Goal: Task Accomplishment & Management: Manage account settings

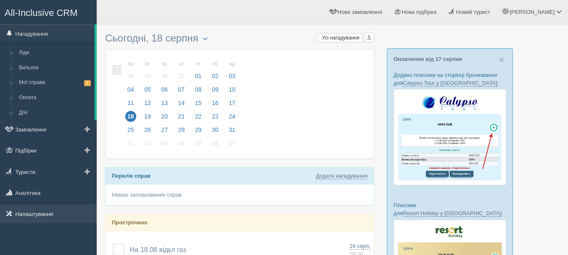
click at [64, 210] on link "Налаштування" at bounding box center [48, 214] width 97 height 19
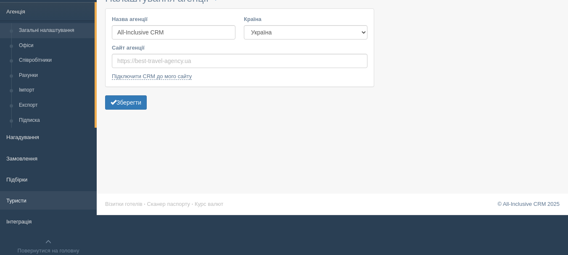
scroll to position [42, 0]
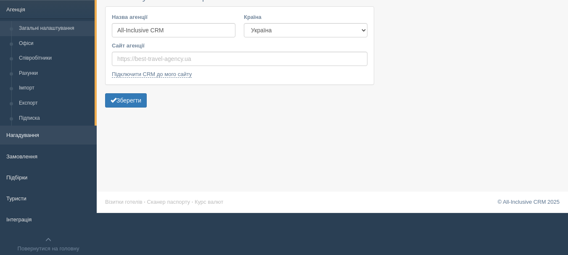
click at [43, 132] on link "Нагадування" at bounding box center [48, 135] width 97 height 19
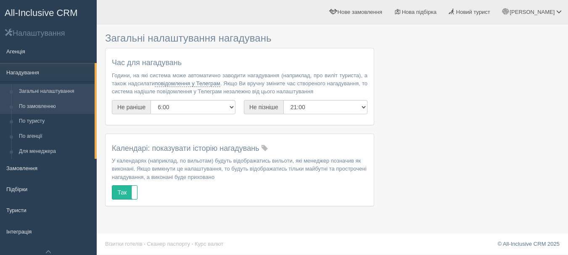
click at [53, 112] on link "По замовленню" at bounding box center [54, 106] width 79 height 15
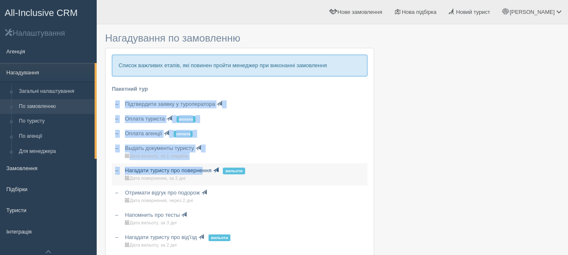
drag, startPoint x: 111, startPoint y: 169, endPoint x: 155, endPoint y: 173, distance: 44.7
click at [183, 164] on link "Нагадати туристу про повернення Вильоти Дата повернення, за 2 дні" at bounding box center [245, 175] width 246 height 22
drag, startPoint x: 108, startPoint y: 172, endPoint x: 130, endPoint y: 174, distance: 21.9
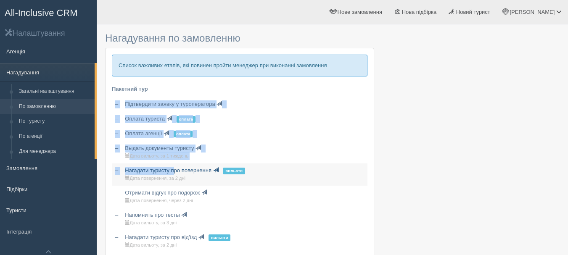
click at [261, 173] on link "Нагадати туристу про повернення Вильоти Дата повернення, за 2 дні" at bounding box center [245, 175] width 246 height 22
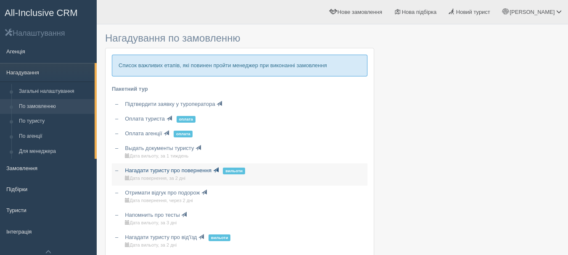
click at [197, 173] on span "Нагадати туристу про повернення" at bounding box center [168, 170] width 87 height 6
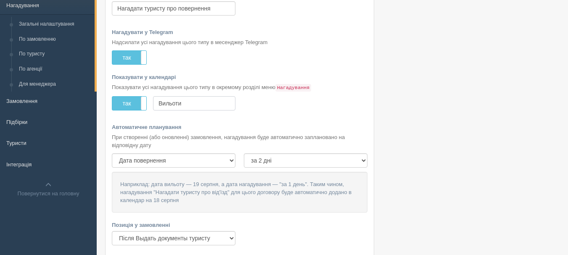
scroll to position [126, 0]
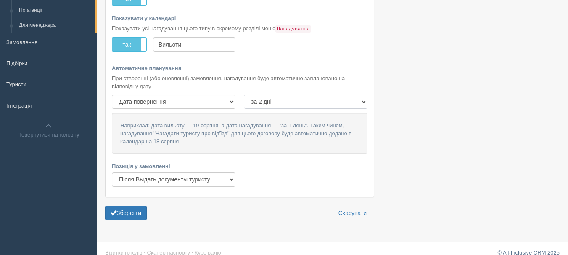
click at [359, 103] on select "за 4 тижні за 3 тижні за 2 тижні за 1 тиждень за 6 днів за 5 днів за 4 дні за 3…" at bounding box center [306, 102] width 124 height 14
click at [376, 90] on div at bounding box center [332, 64] width 455 height 324
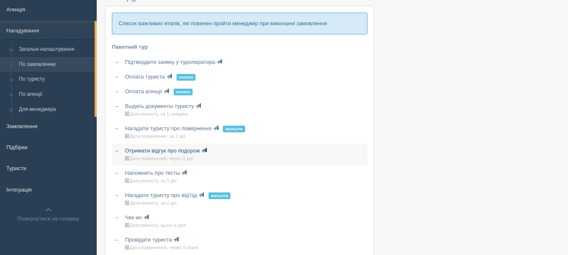
scroll to position [42, 0]
click at [176, 196] on span "Нагадати туристу про від'їзд" at bounding box center [161, 195] width 72 height 6
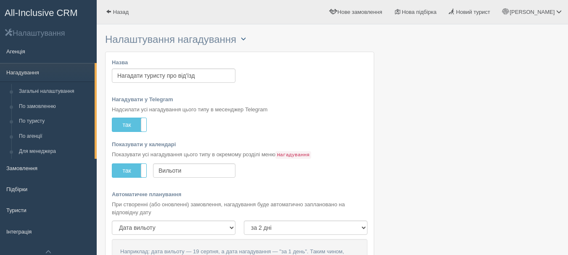
click at [247, 34] on button "button" at bounding box center [243, 39] width 14 height 13
click at [74, 11] on span "All-Inclusive CRM" at bounding box center [41, 13] width 73 height 11
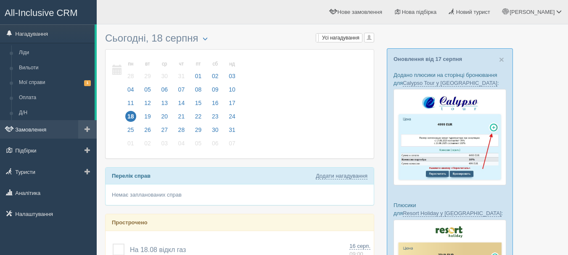
click at [47, 134] on link "Замовлення" at bounding box center [48, 129] width 97 height 19
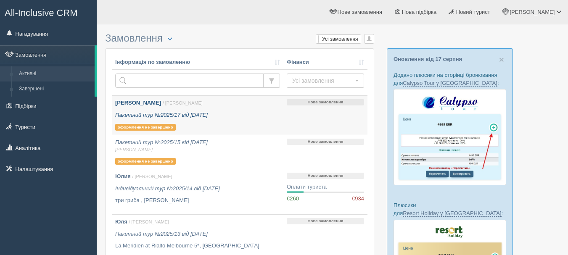
click at [204, 121] on div "[PERSON_NAME] / [PERSON_NAME] Пакетний тур №2025/17 від [DATE] оформлення не за…" at bounding box center [197, 115] width 165 height 32
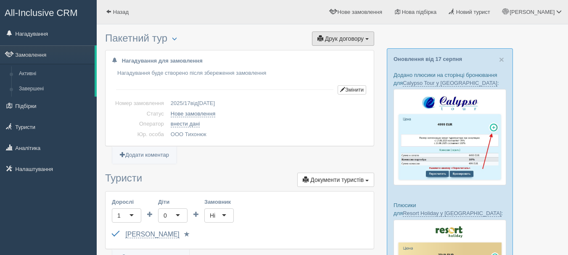
click at [340, 44] on button "Друк договору Друк" at bounding box center [343, 39] width 62 height 14
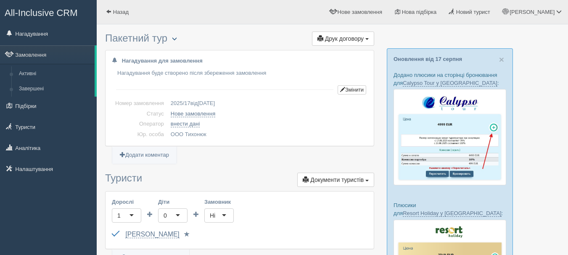
click at [177, 38] on span "button" at bounding box center [174, 38] width 5 height 5
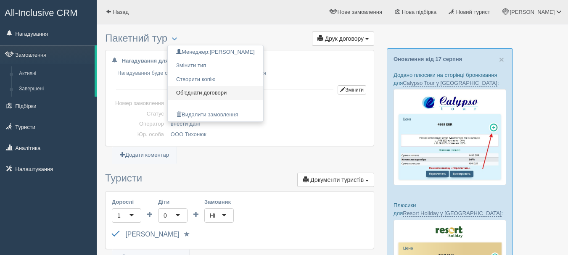
click at [244, 90] on link "Об'єднати договори" at bounding box center [215, 93] width 95 height 14
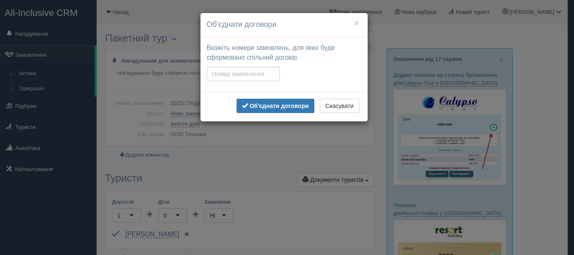
click at [42, 54] on div "× Об'єднати договори Вкажіть номери замовлень, для яких буде сформовано спільни…" at bounding box center [287, 127] width 574 height 255
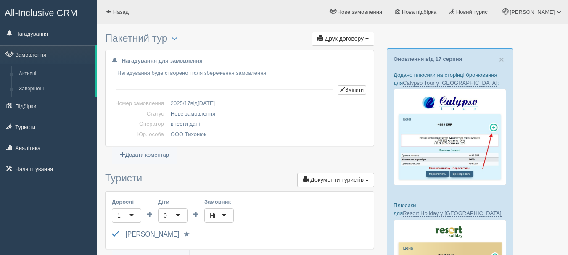
click at [56, 14] on span "All-Inclusive CRM" at bounding box center [41, 13] width 73 height 11
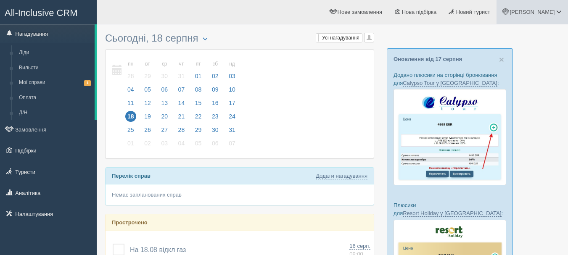
click at [543, 18] on link "[PERSON_NAME]" at bounding box center [532, 12] width 71 height 24
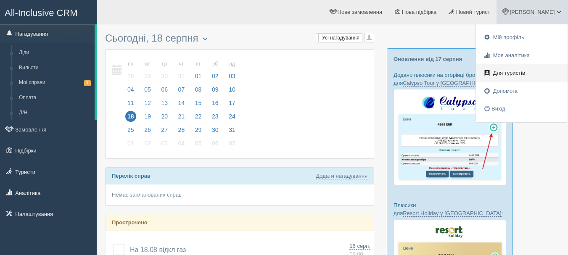
click at [505, 76] on span "Для туристів" at bounding box center [509, 73] width 32 height 6
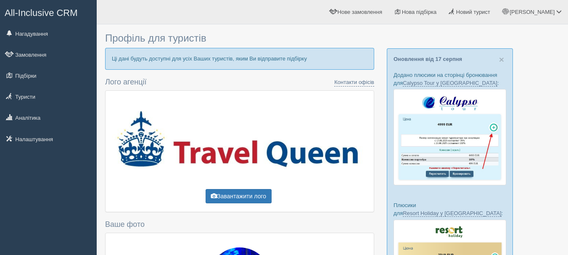
click at [71, 13] on span "All-Inclusive CRM" at bounding box center [41, 13] width 73 height 11
